Goal: Navigation & Orientation: Understand site structure

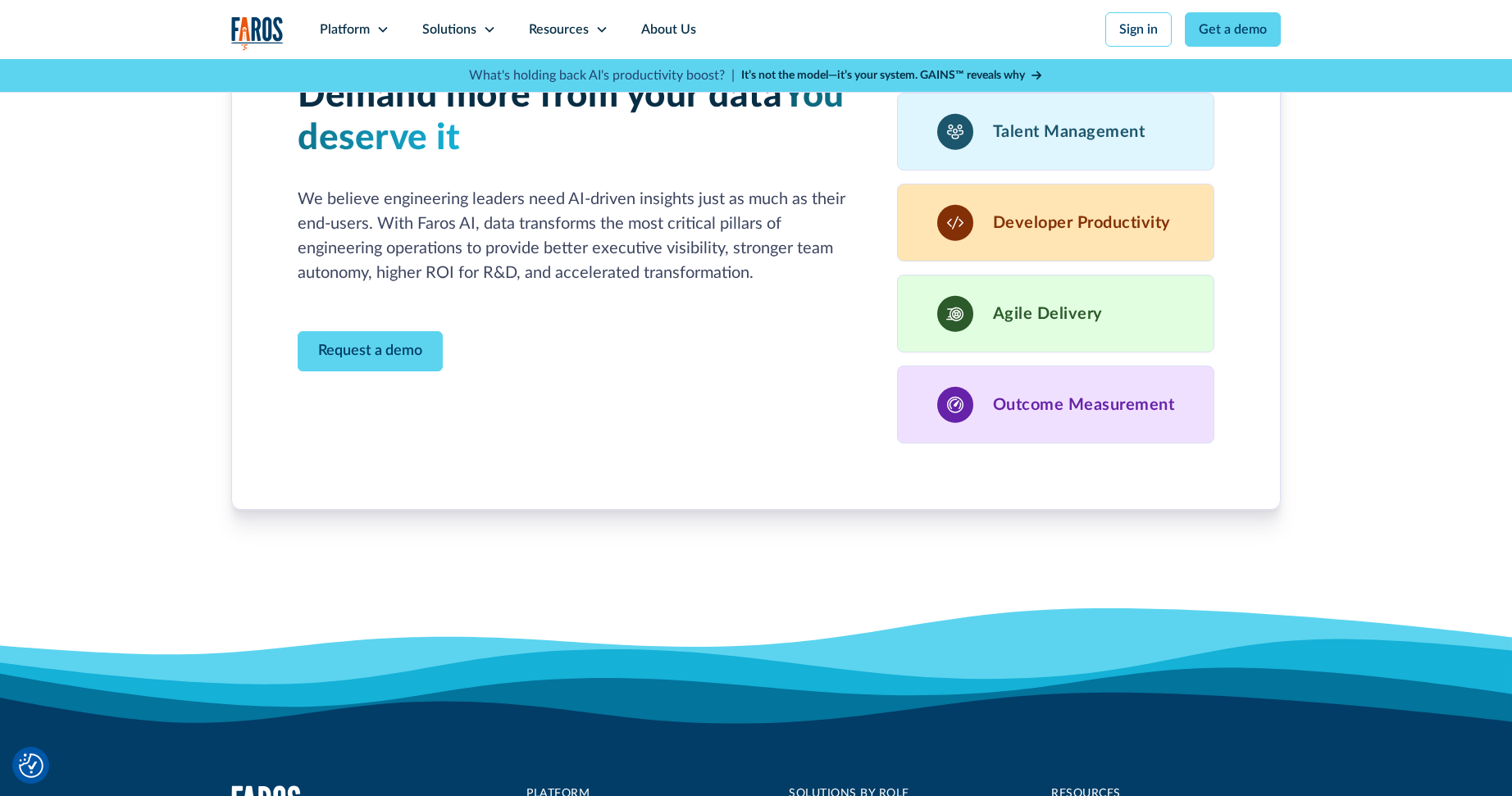
scroll to position [5034, 0]
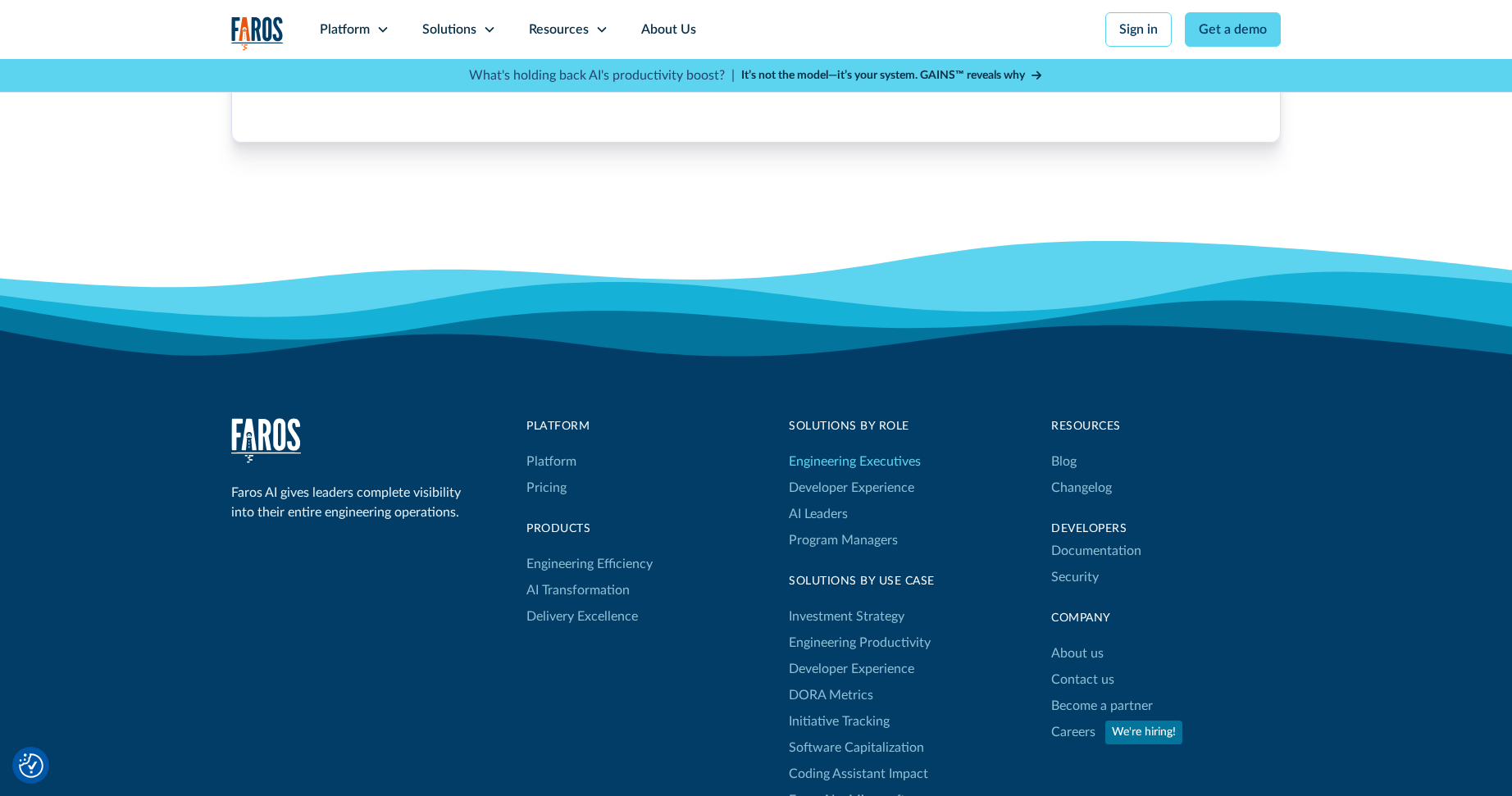
click at [823, 452] on link "Engineering Executives" at bounding box center [855, 461] width 132 height 26
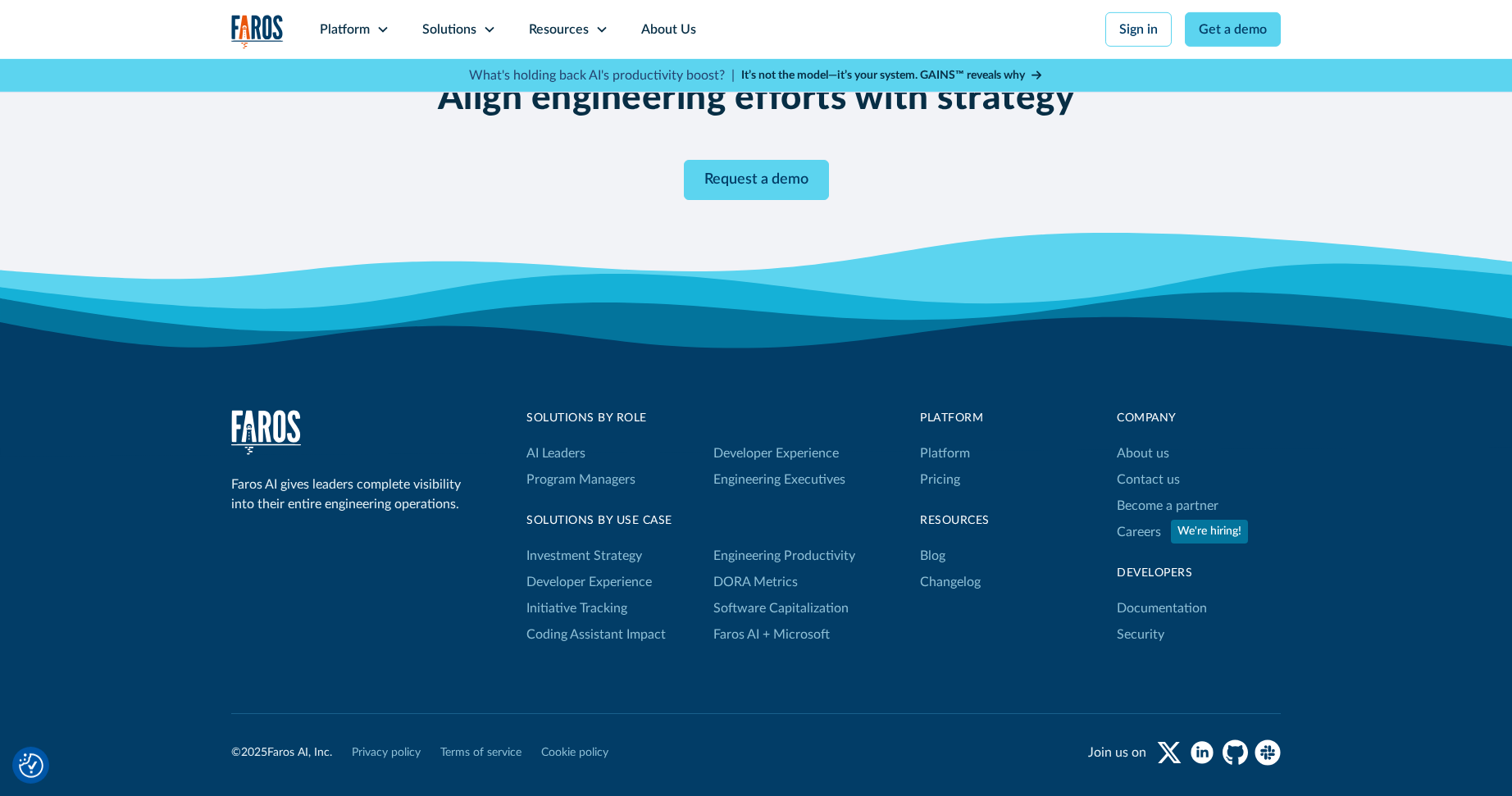
scroll to position [3160, 0]
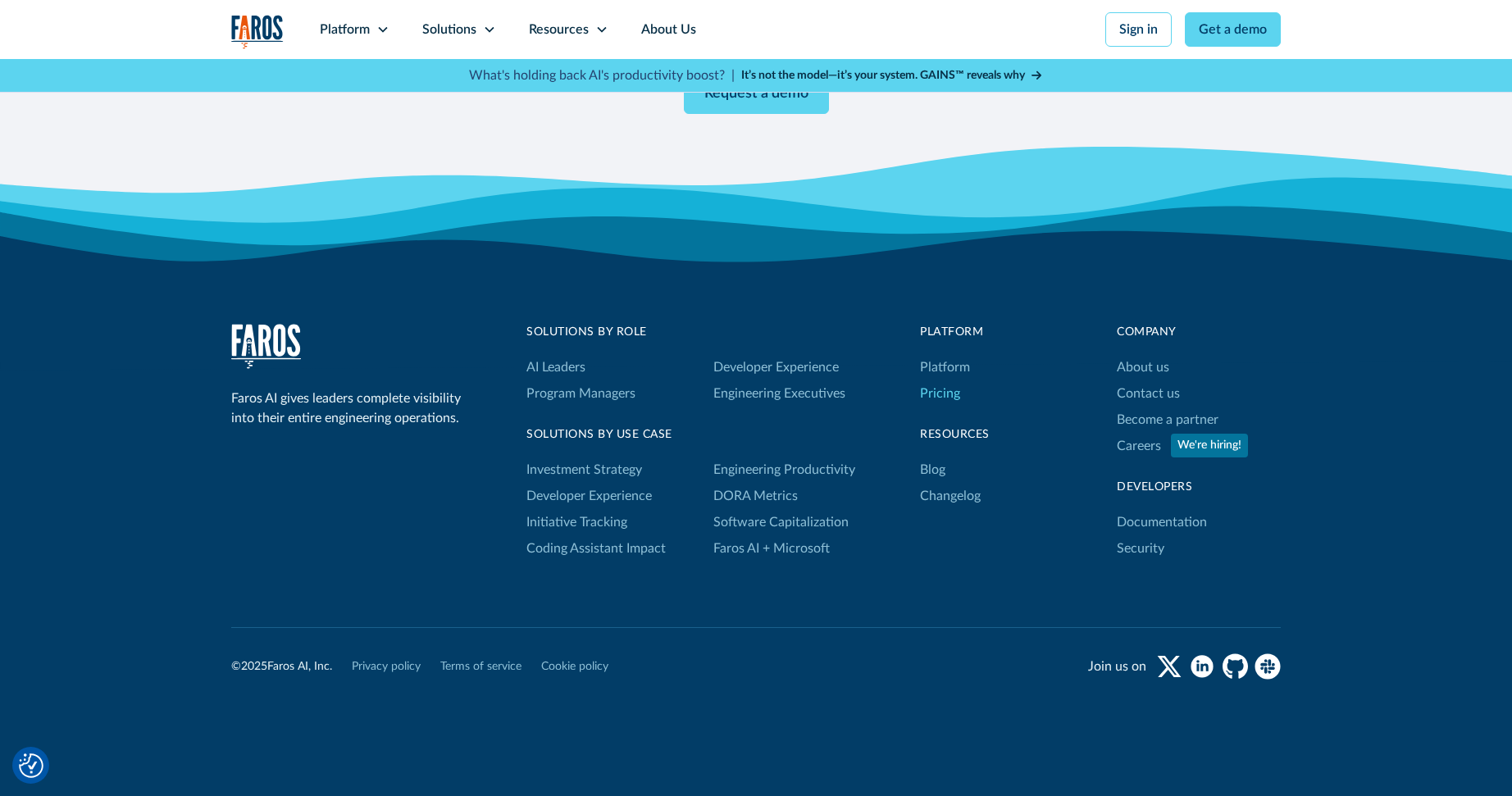
click at [952, 394] on link "Pricing" at bounding box center [940, 393] width 40 height 26
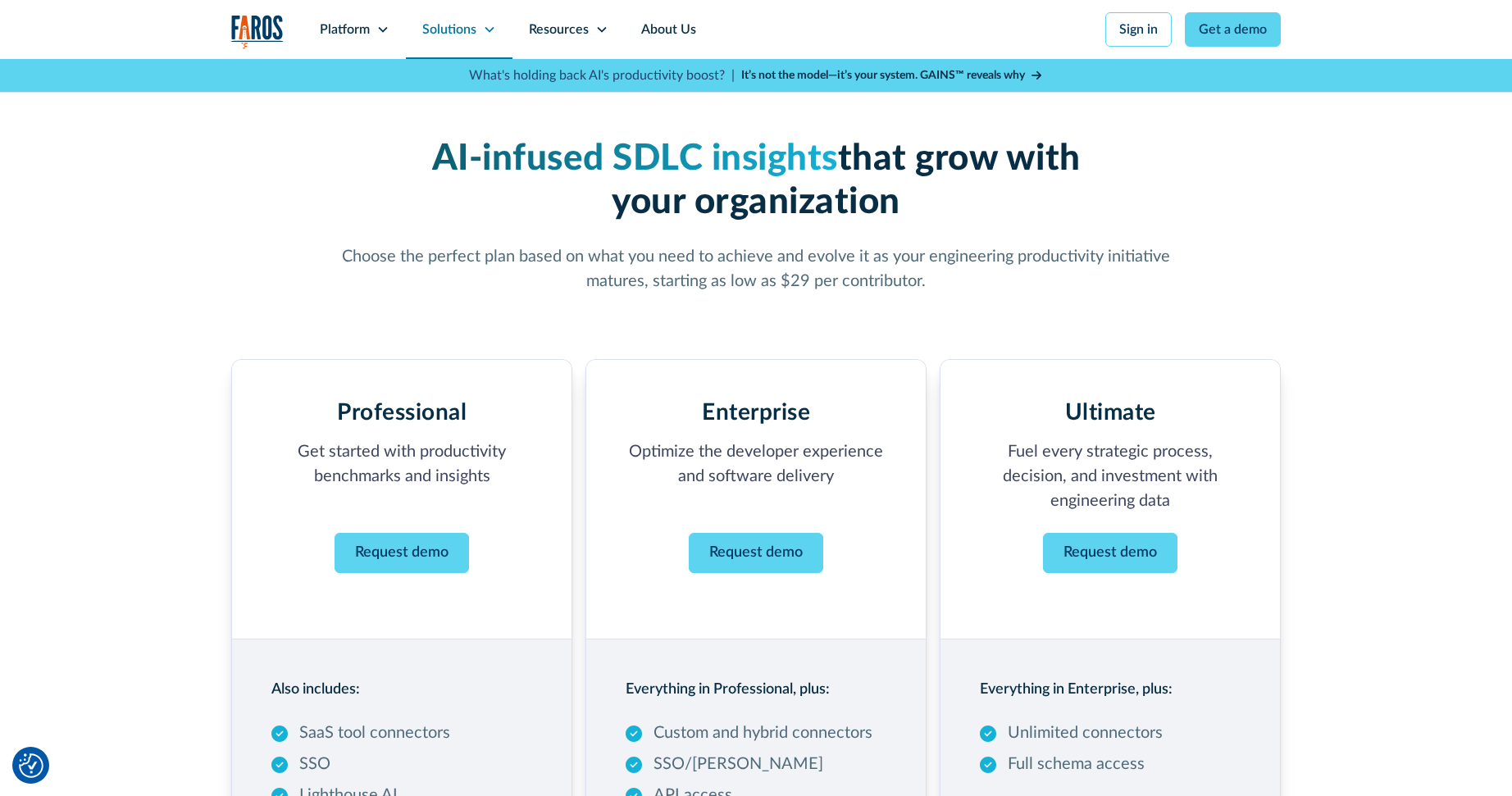
click at [450, 23] on div "Solutions" at bounding box center [449, 30] width 54 height 20
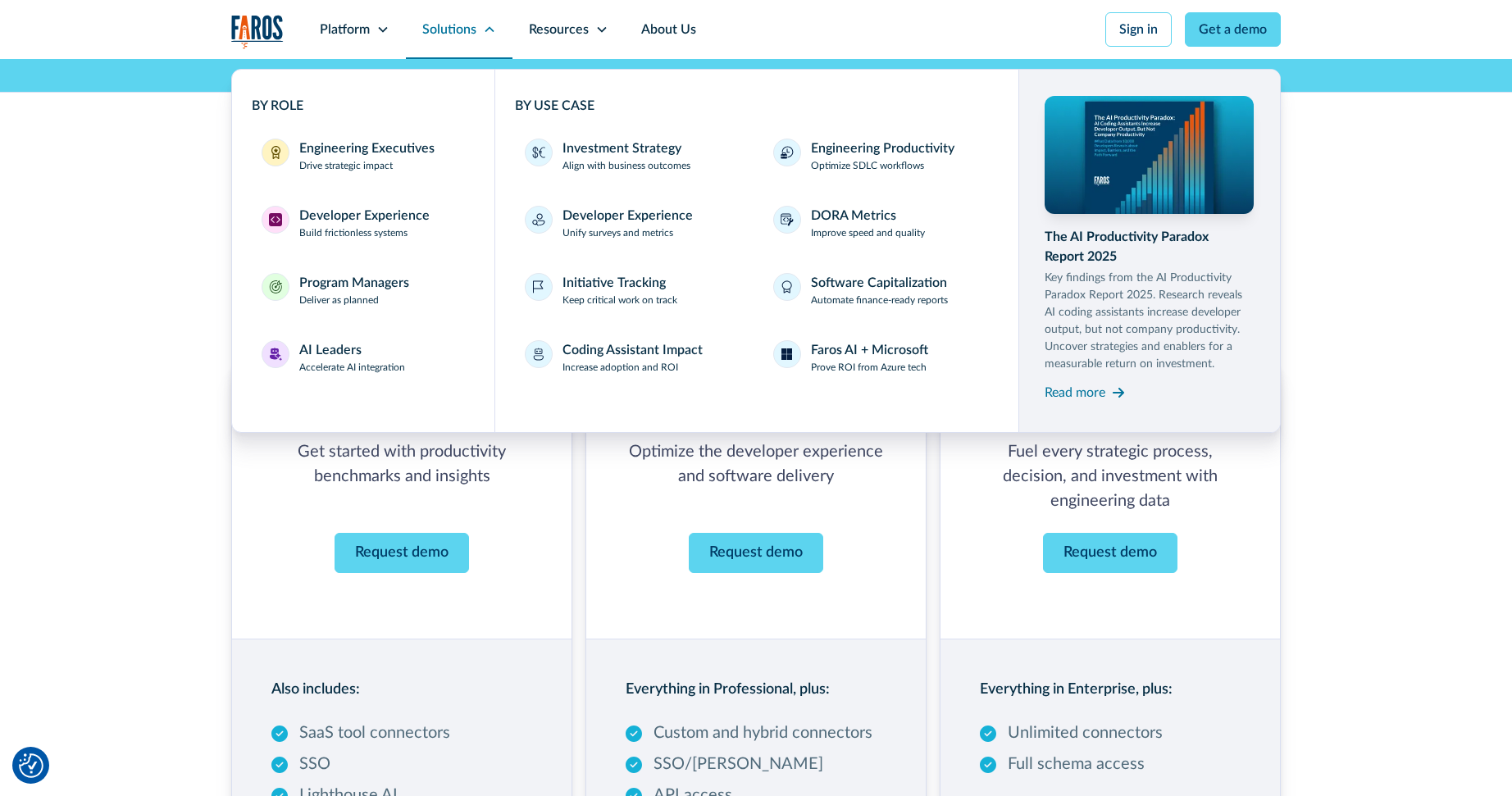
click at [479, 29] on div "Solutions" at bounding box center [459, 30] width 106 height 59
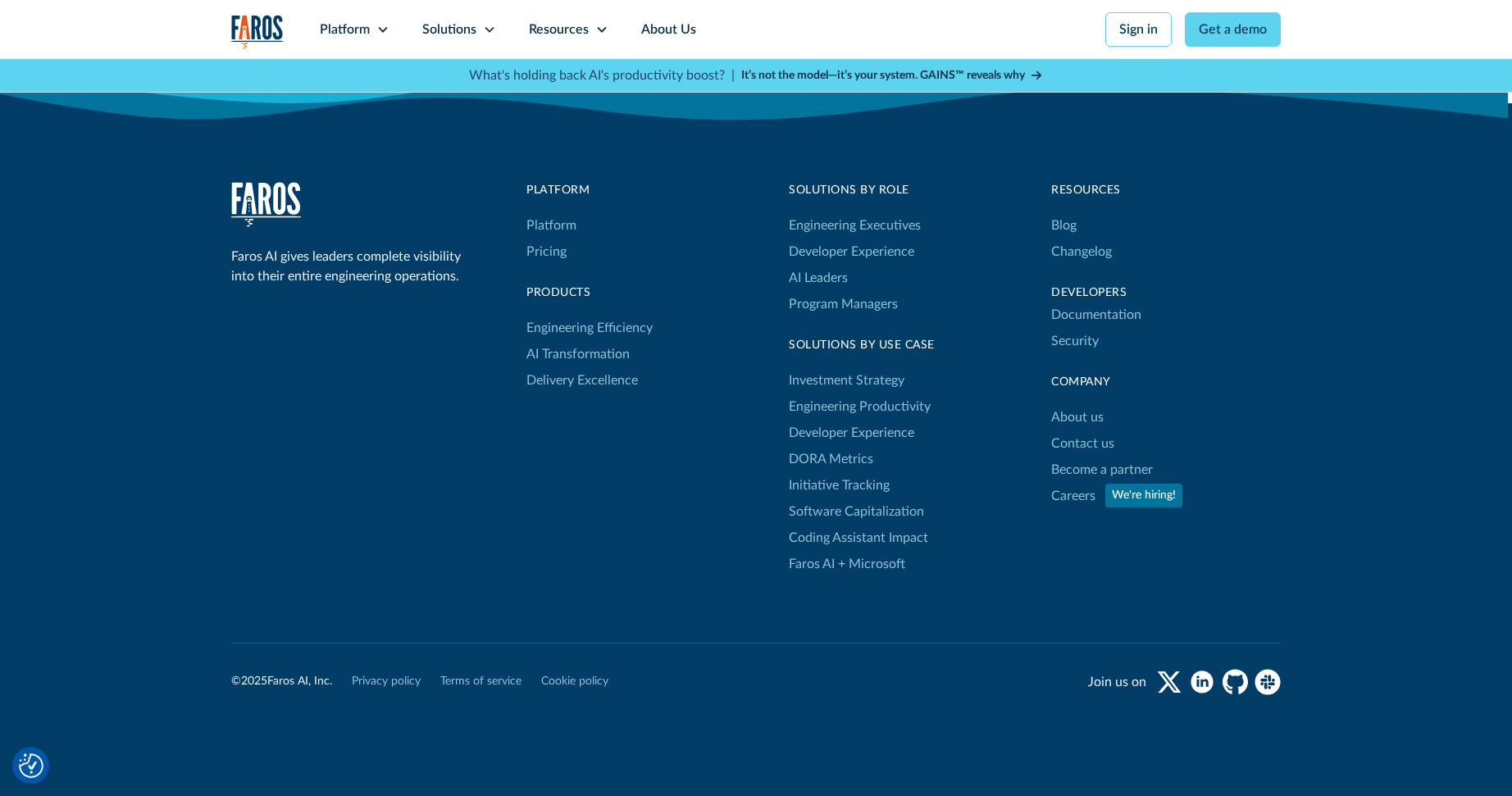
scroll to position [1623, 0]
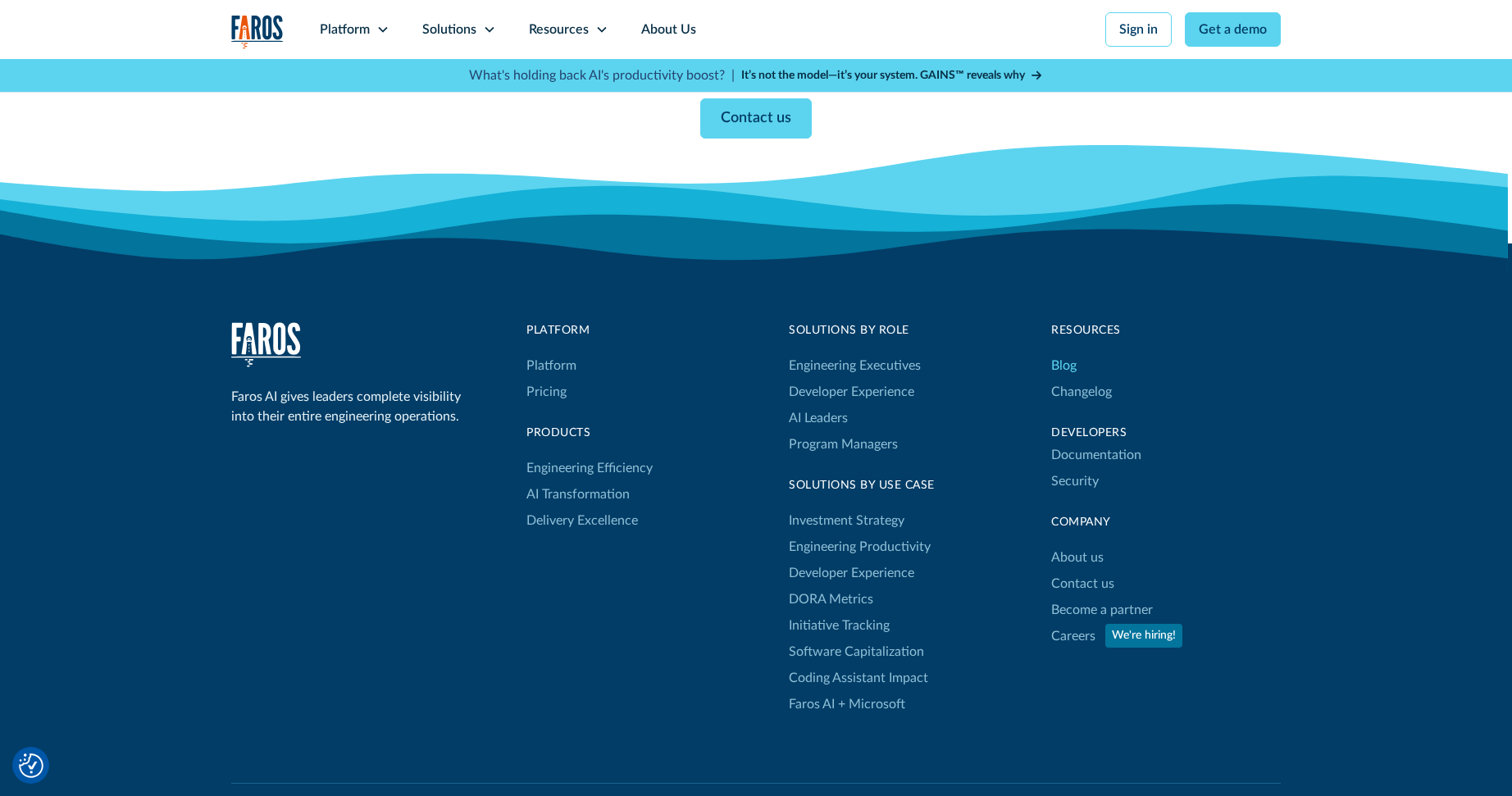
click at [1067, 365] on link "Blog" at bounding box center [1064, 365] width 25 height 26
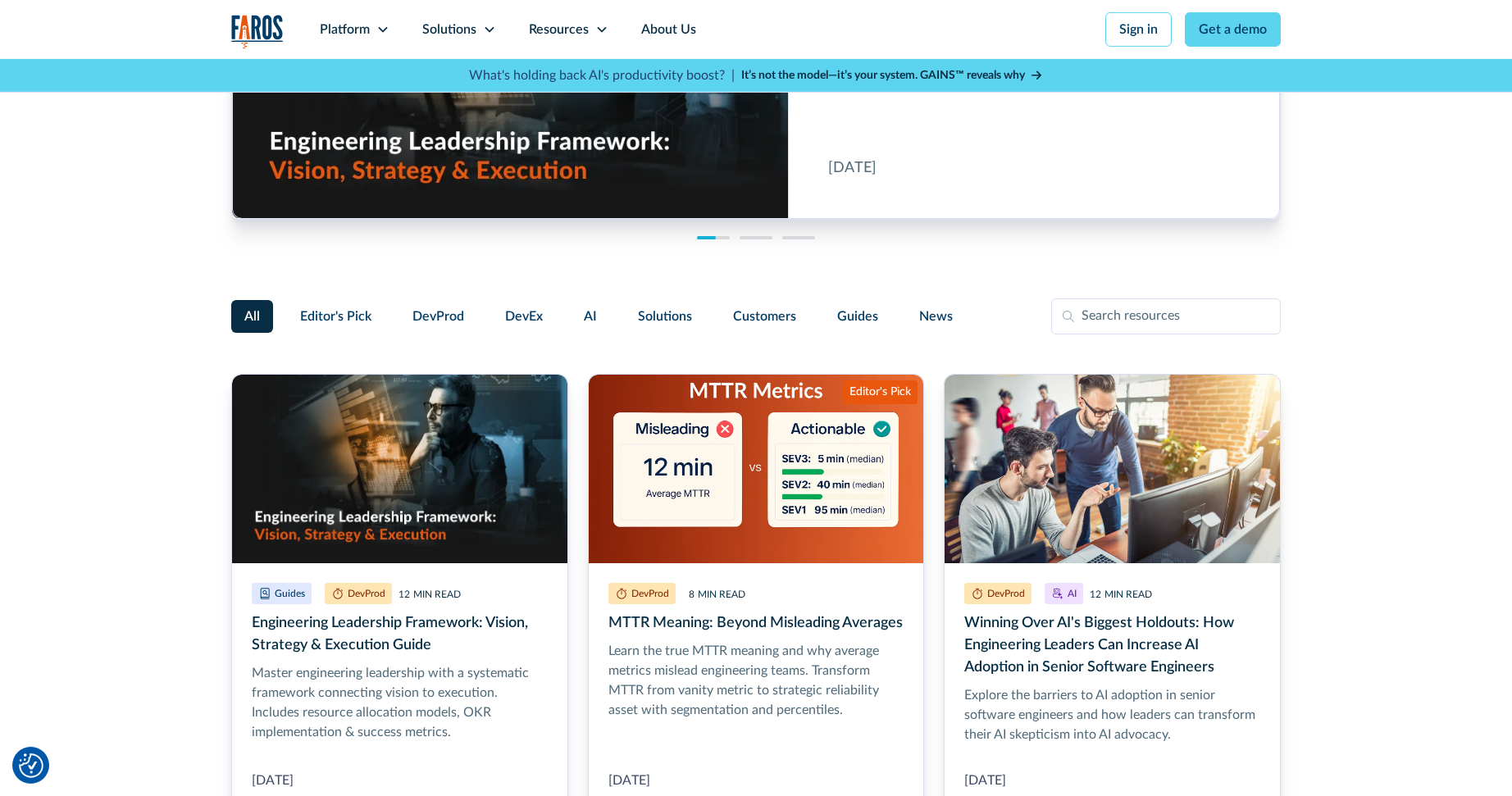
scroll to position [144, 0]
